Goal: Information Seeking & Learning: Learn about a topic

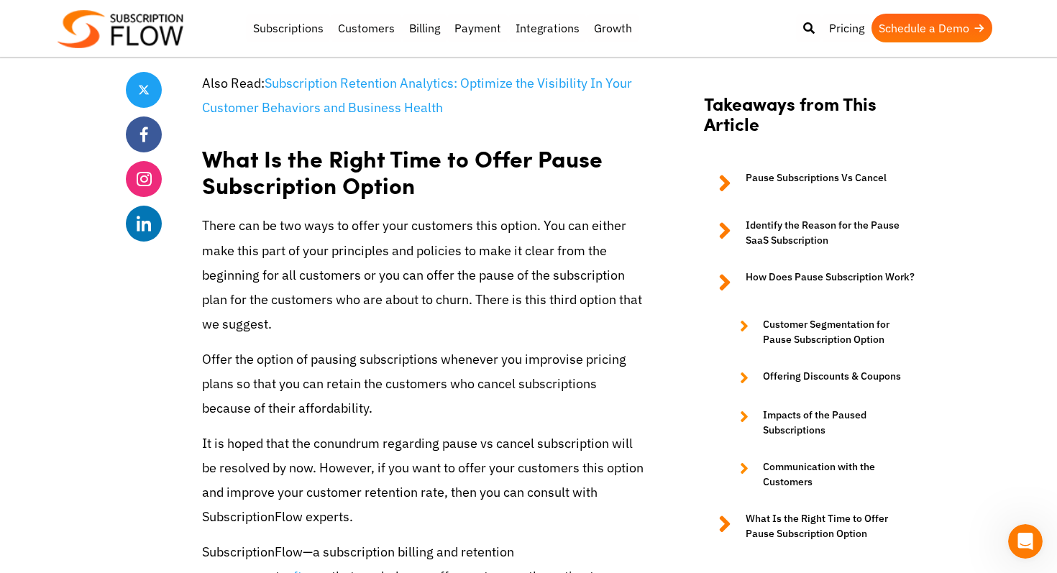
scroll to position [3067, 0]
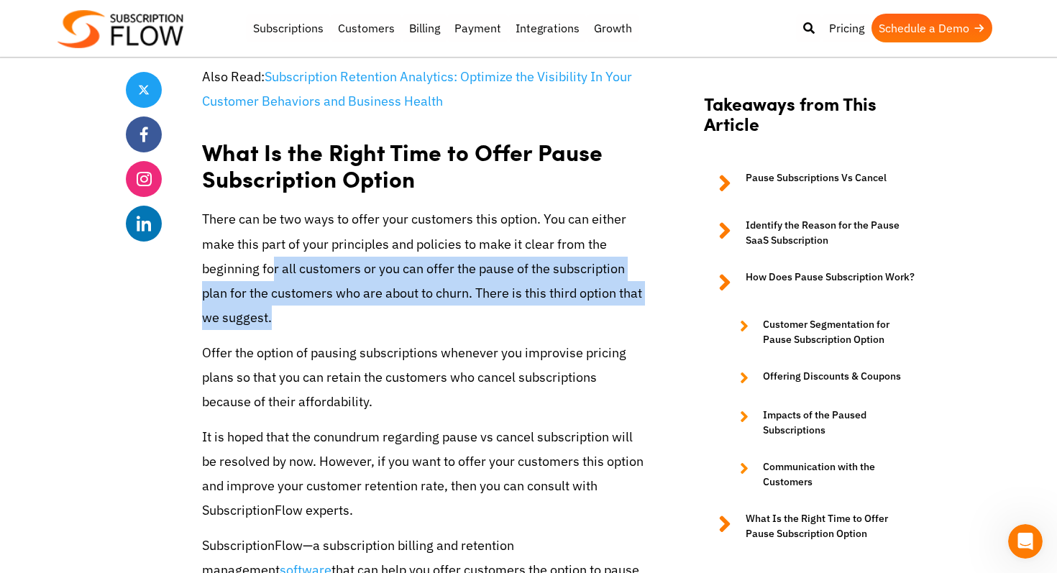
drag, startPoint x: 273, startPoint y: 258, endPoint x: 386, endPoint y: 313, distance: 125.7
click at [386, 313] on p "There can be two ways to offer your customers this option. You can either make …" at bounding box center [423, 268] width 443 height 123
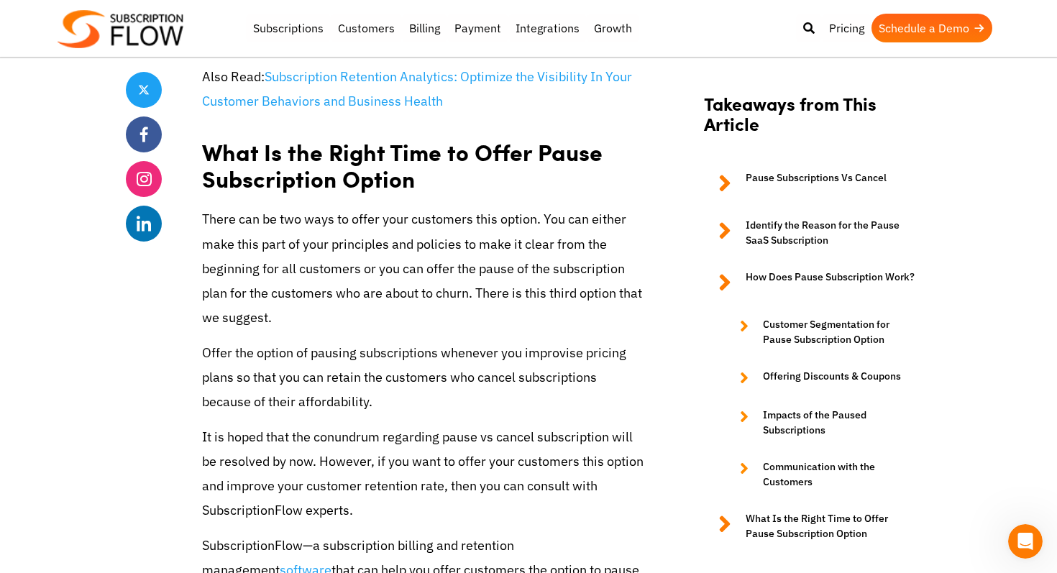
click at [395, 362] on p "Offer the option of pausing subscriptions whenever you improvise pricing plans …" at bounding box center [423, 378] width 443 height 74
click at [395, 379] on p "Offer the option of pausing subscriptions whenever you improvise pricing plans …" at bounding box center [423, 378] width 443 height 74
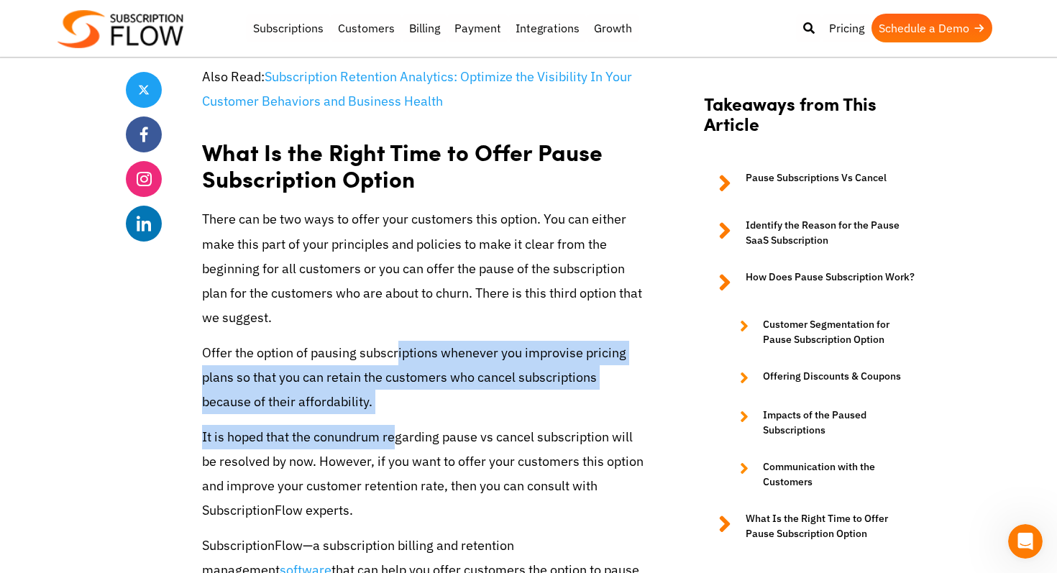
drag, startPoint x: 395, startPoint y: 346, endPoint x: 395, endPoint y: 438, distance: 92.0
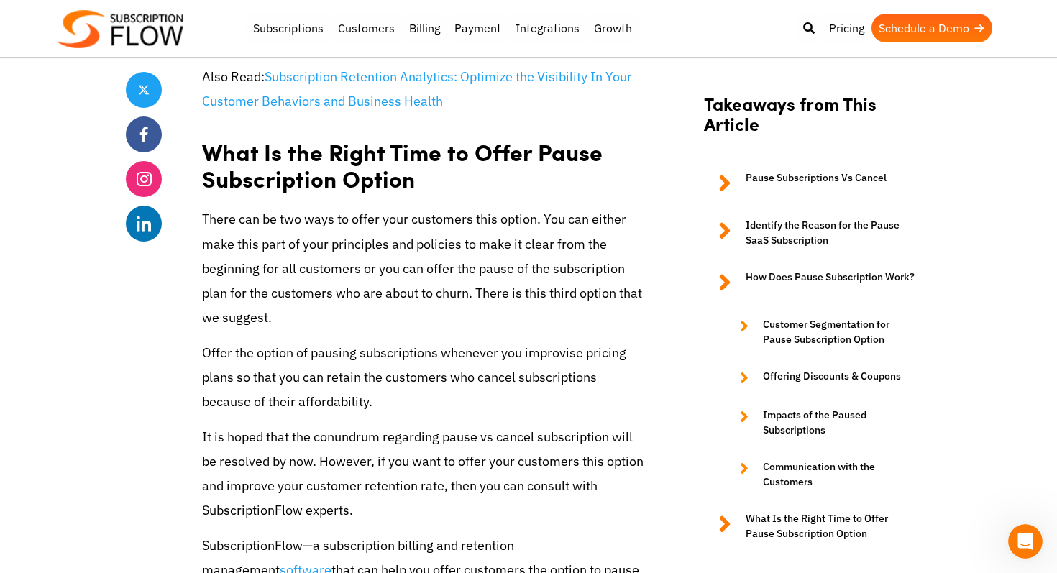
click at [432, 463] on p "It is hoped that the conundrum regarding pause vs cancel subscription will be r…" at bounding box center [423, 474] width 443 height 98
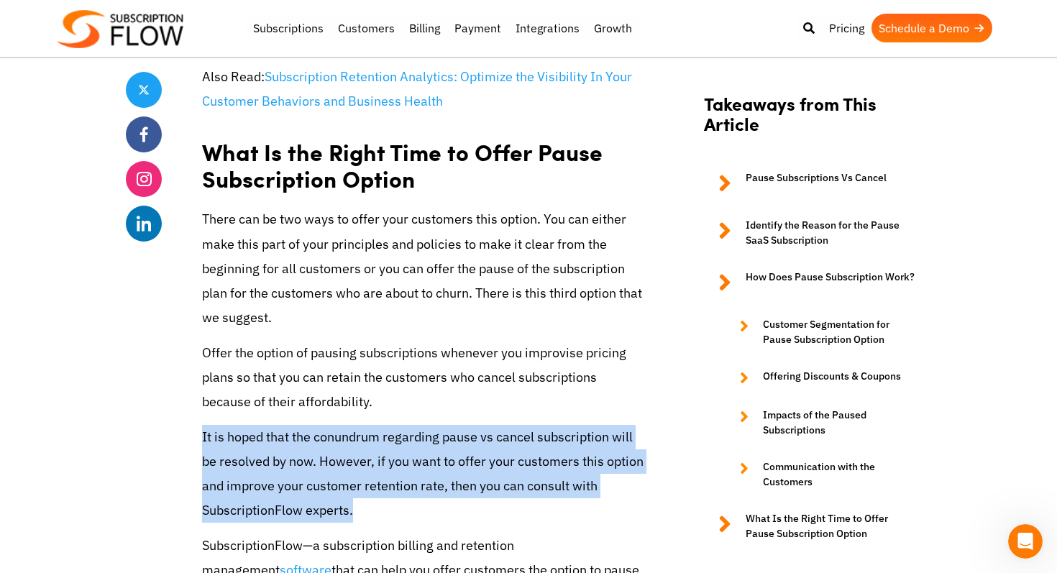
drag, startPoint x: 407, startPoint y: 425, endPoint x: 410, endPoint y: 513, distance: 88.5
click at [410, 513] on p "It is hoped that the conundrum regarding pause vs cancel subscription will be r…" at bounding box center [423, 474] width 443 height 98
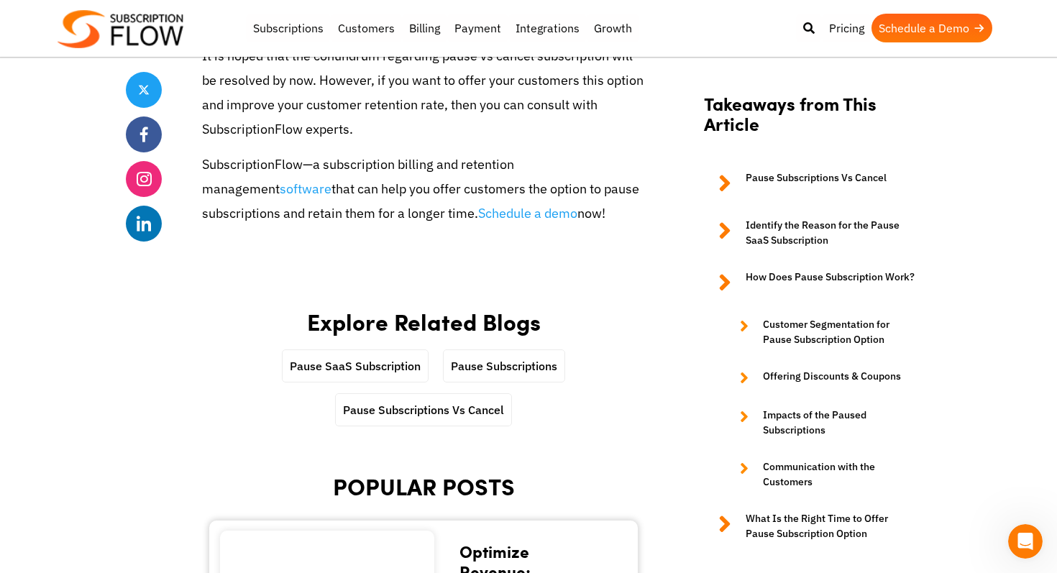
scroll to position [3466, 0]
